Goal: Communication & Community: Answer question/provide support

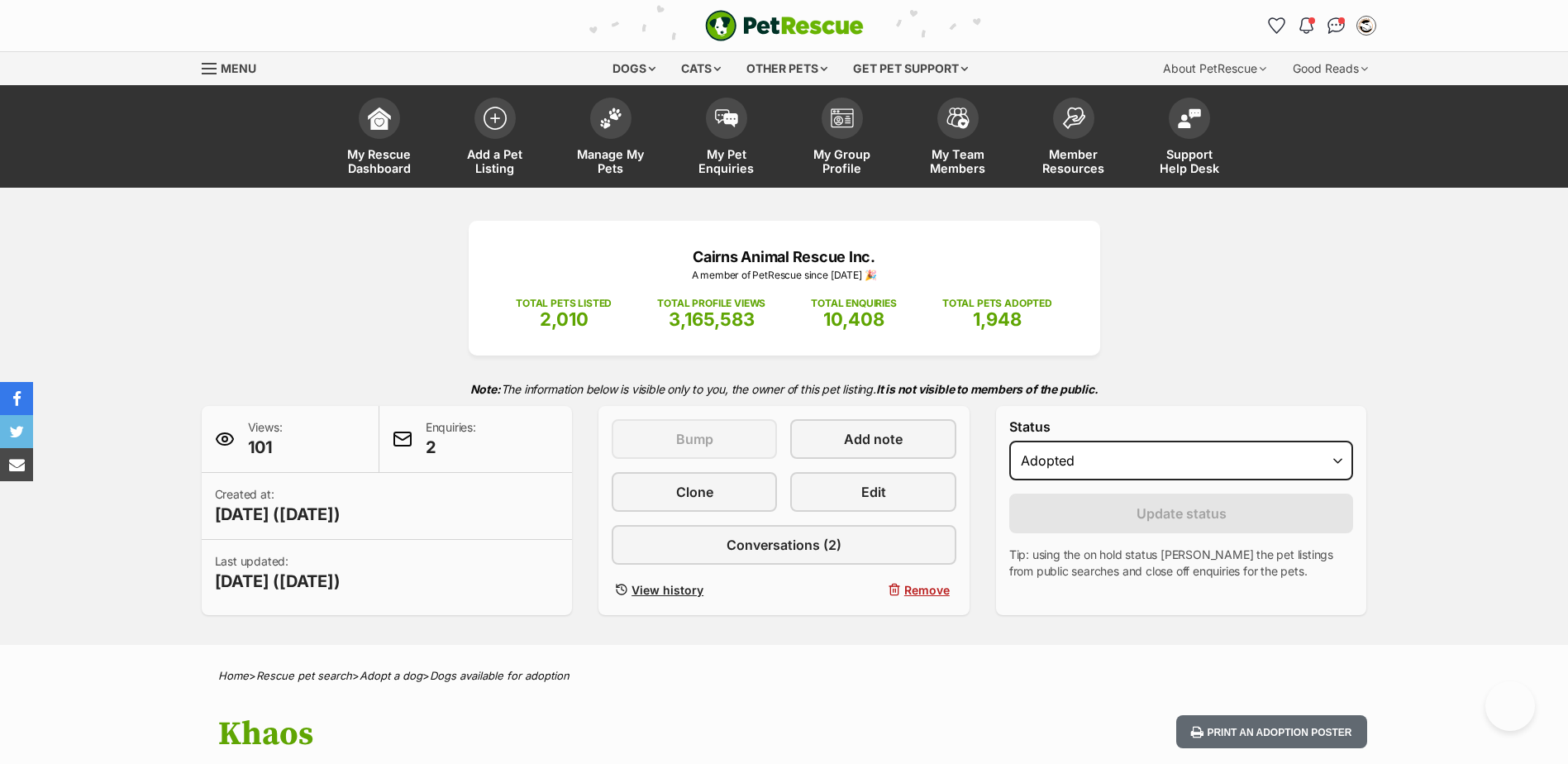
select select "rehomed"
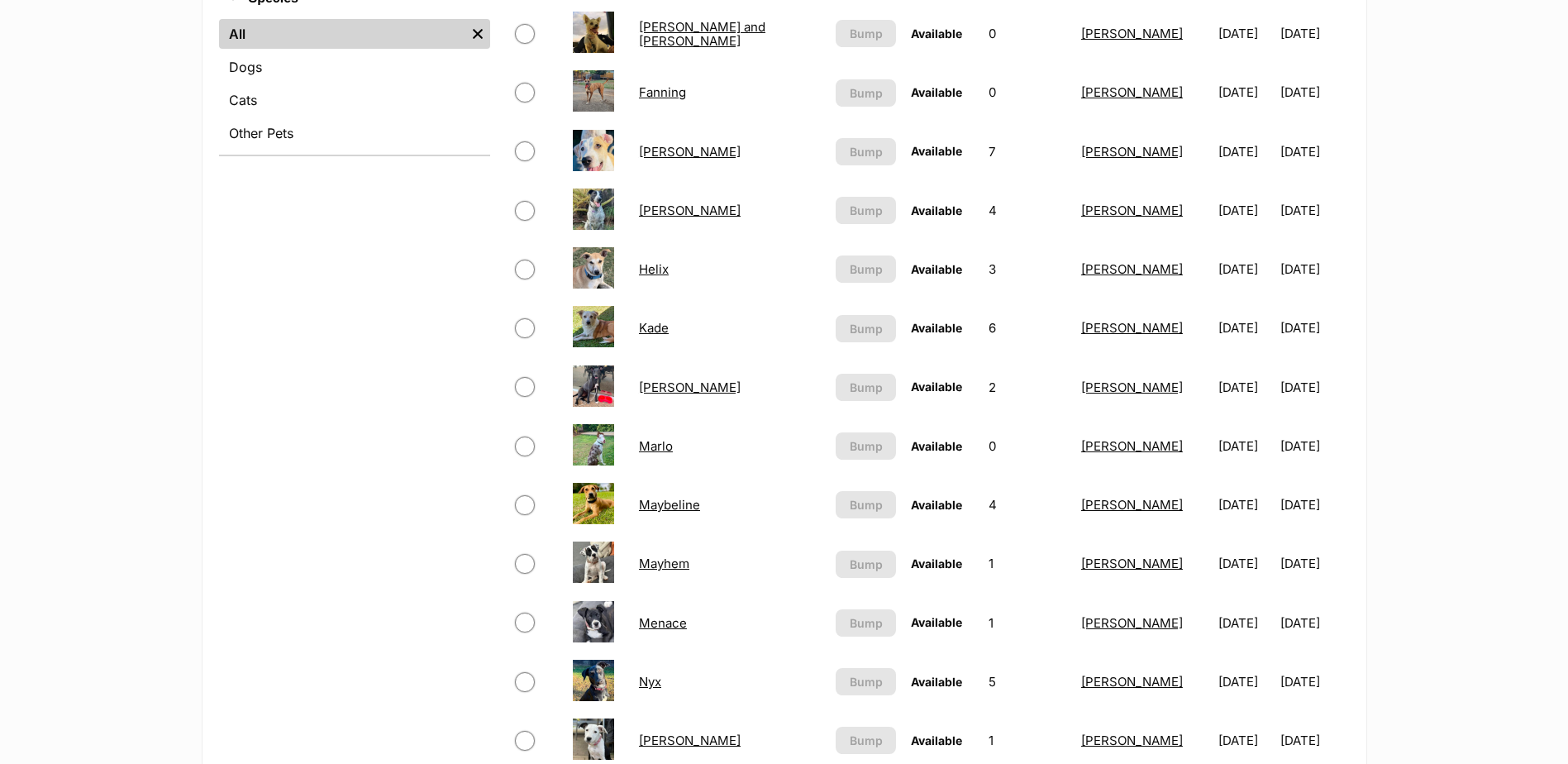
scroll to position [661, 0]
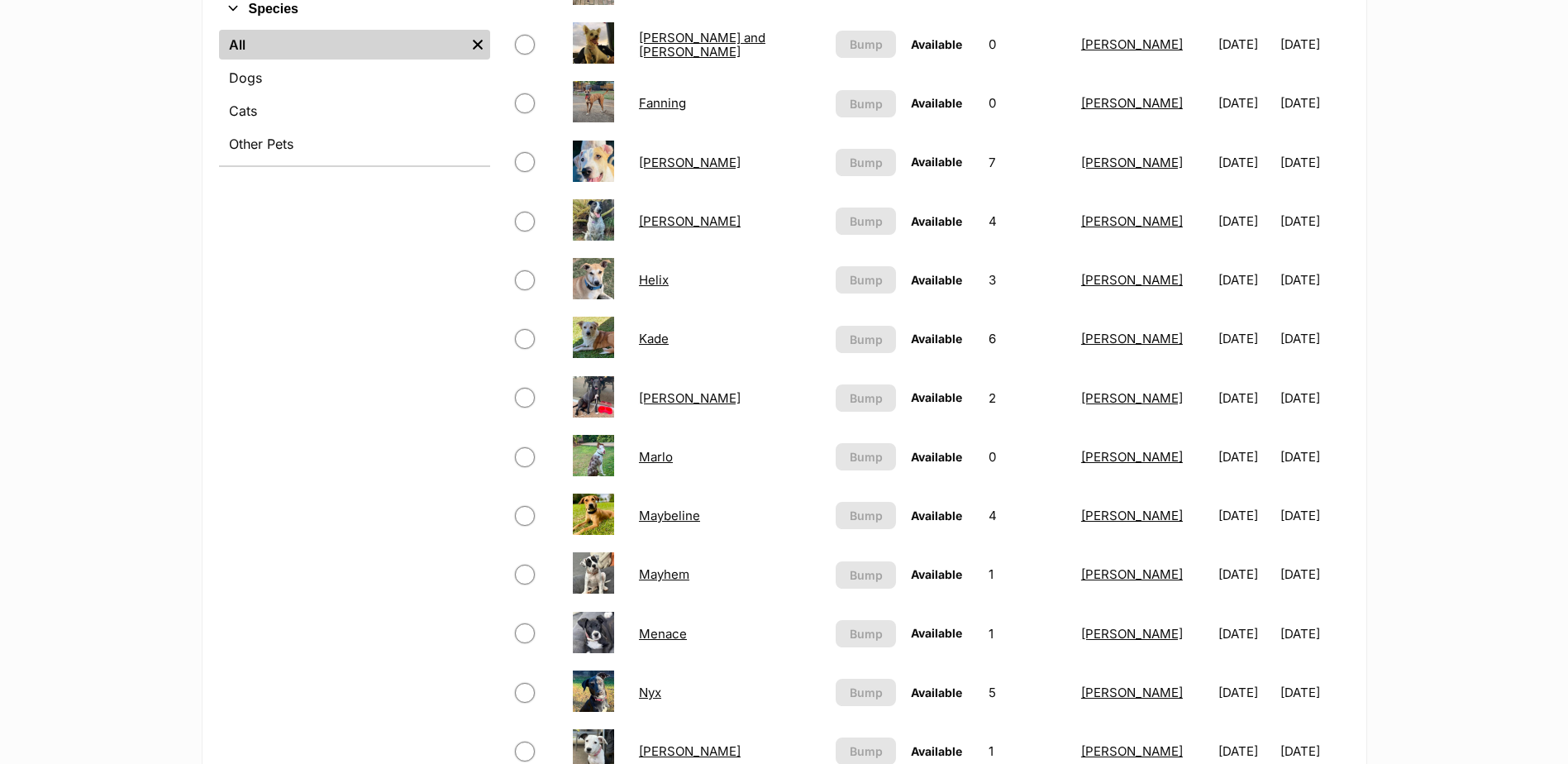
click at [660, 403] on link "[PERSON_NAME]" at bounding box center [690, 398] width 102 height 16
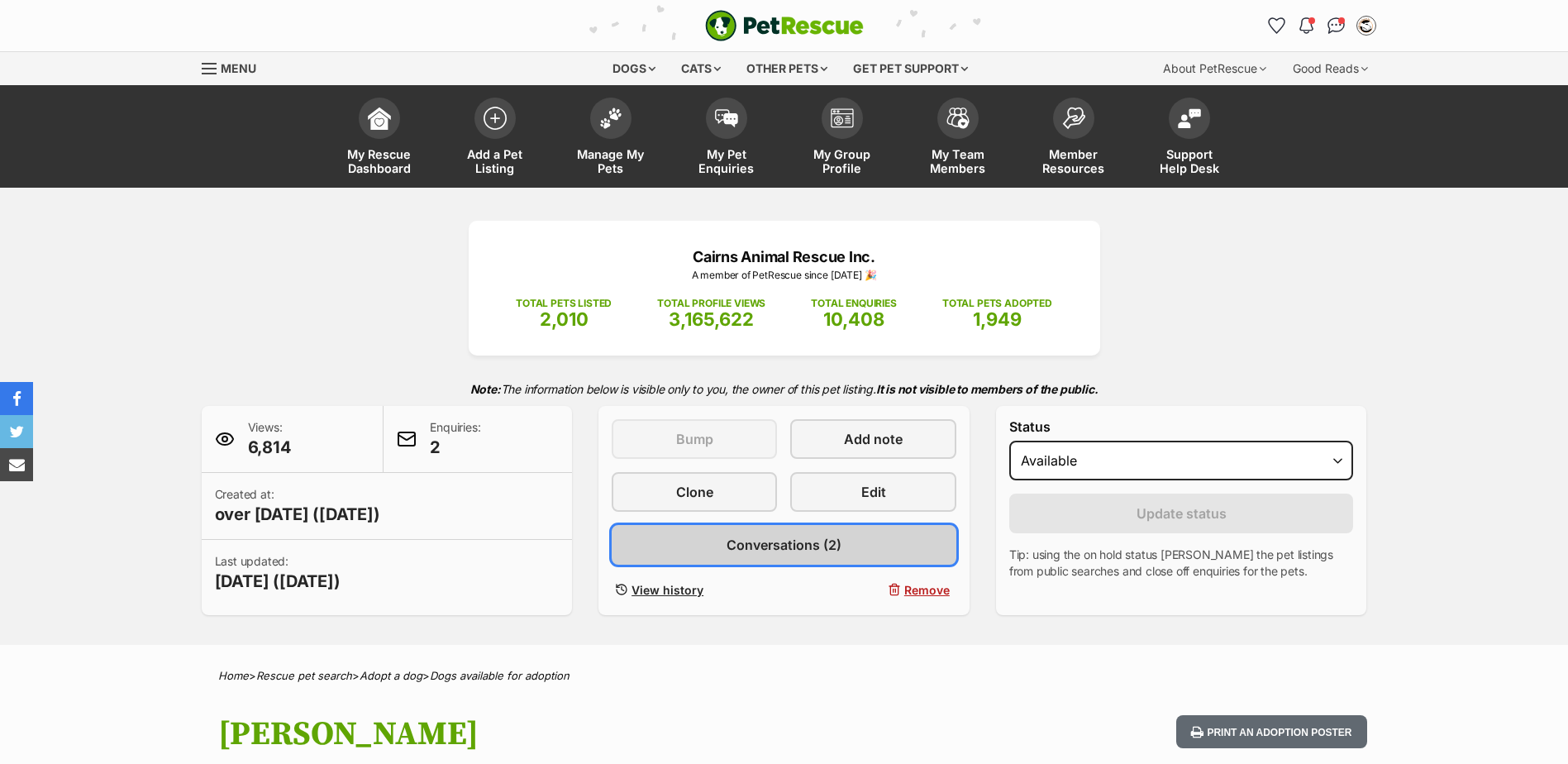
click at [868, 526] on link "Conversations (2)" at bounding box center [784, 545] width 345 height 40
